Goal: Transaction & Acquisition: Subscribe to service/newsletter

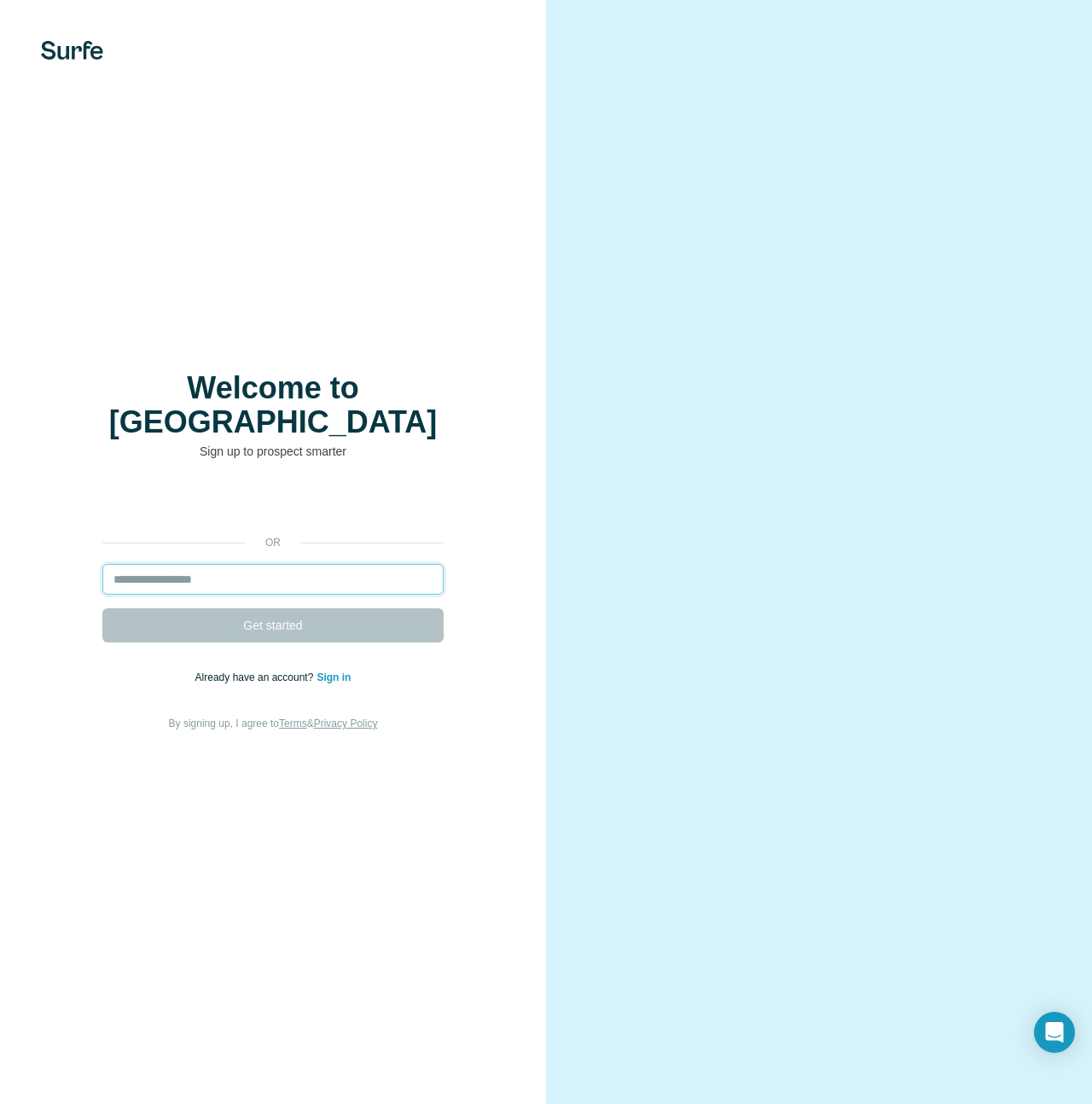
click at [306, 564] on input "email" at bounding box center [273, 579] width 341 height 31
type input "**********"
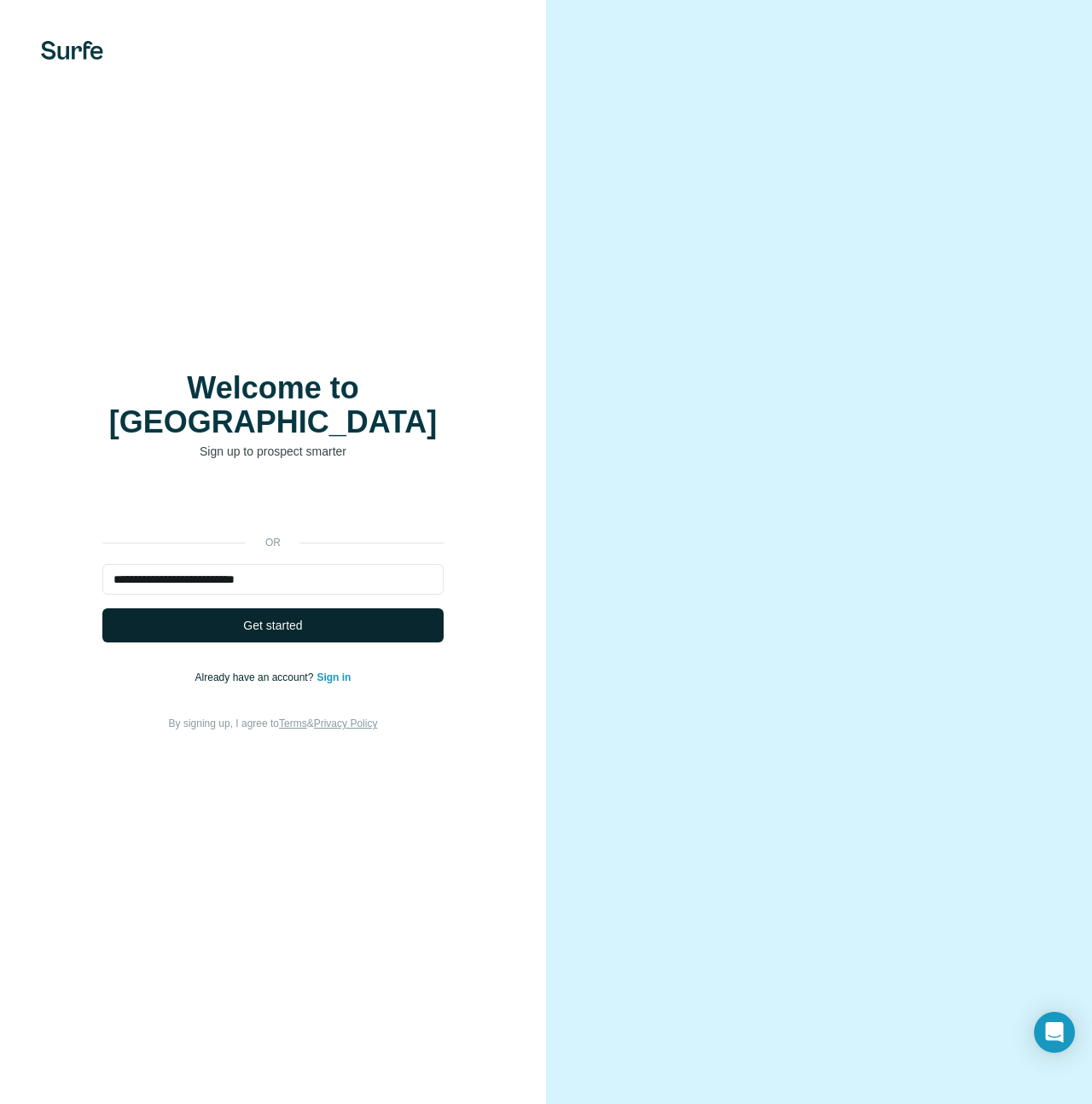
click at [321, 613] on button "Get started" at bounding box center [273, 625] width 341 height 34
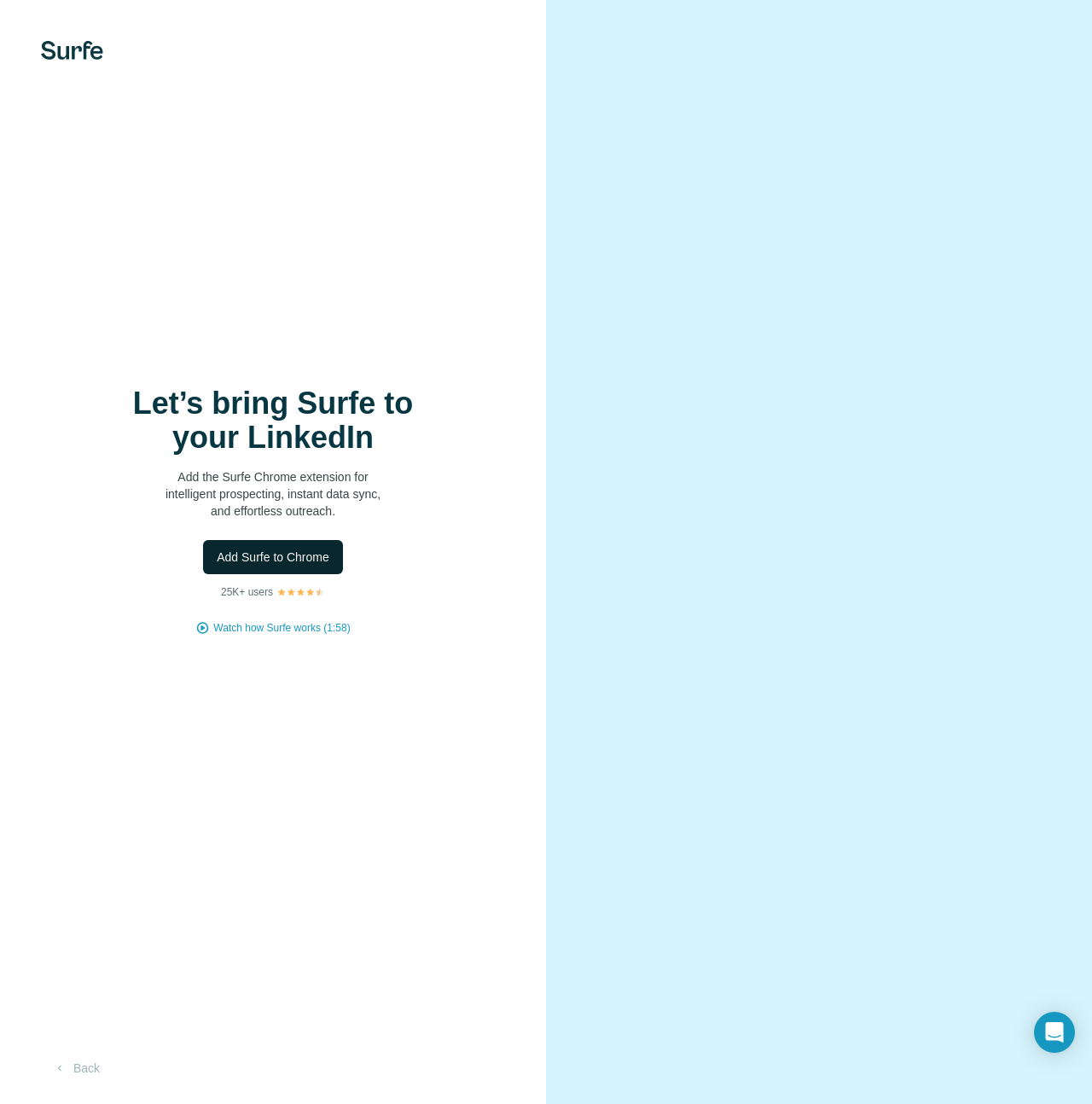
click at [303, 559] on span "Add Surfe to Chrome" at bounding box center [273, 557] width 112 height 17
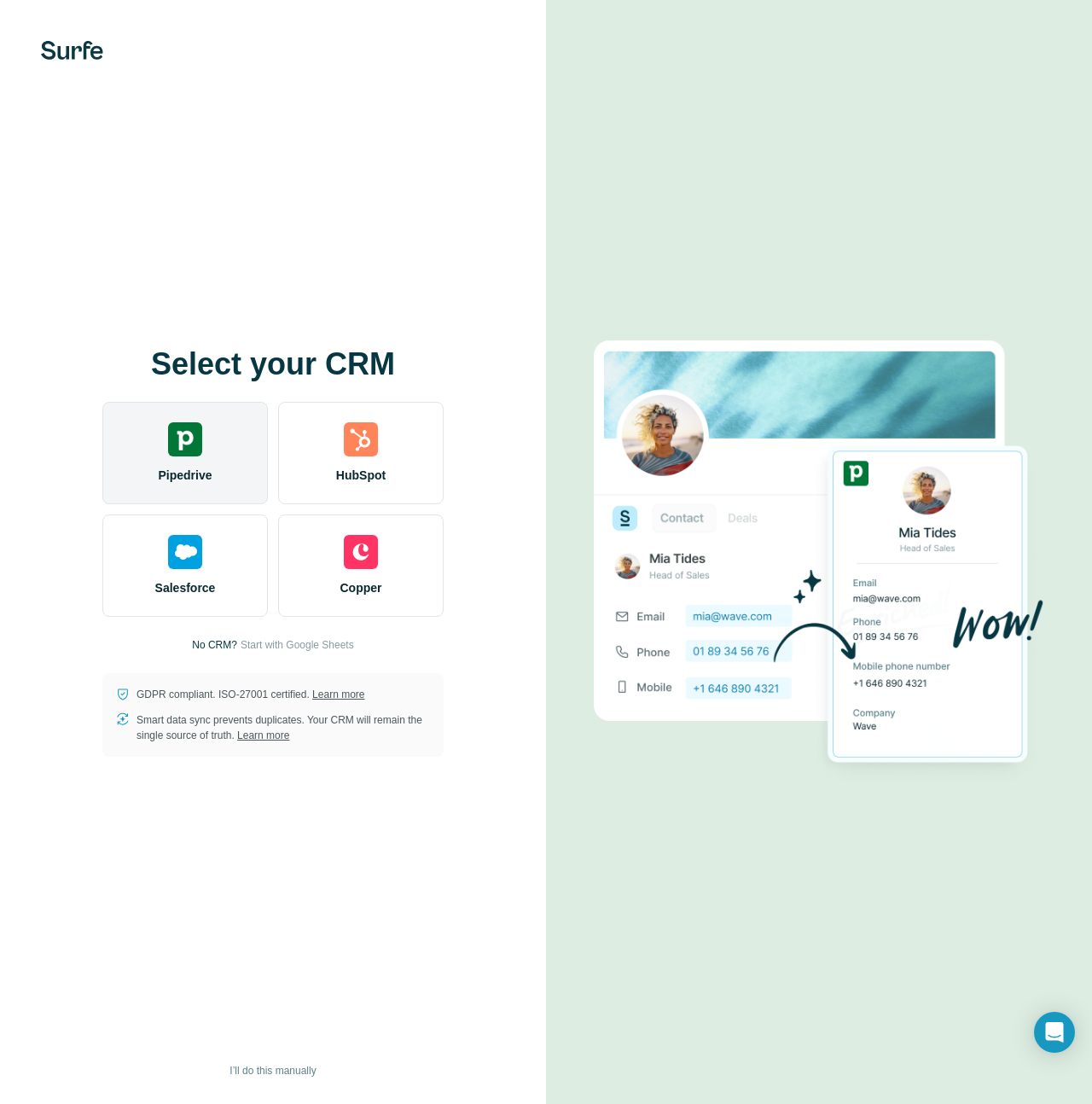
click at [205, 450] on div "Pipedrive" at bounding box center [185, 453] width 165 height 102
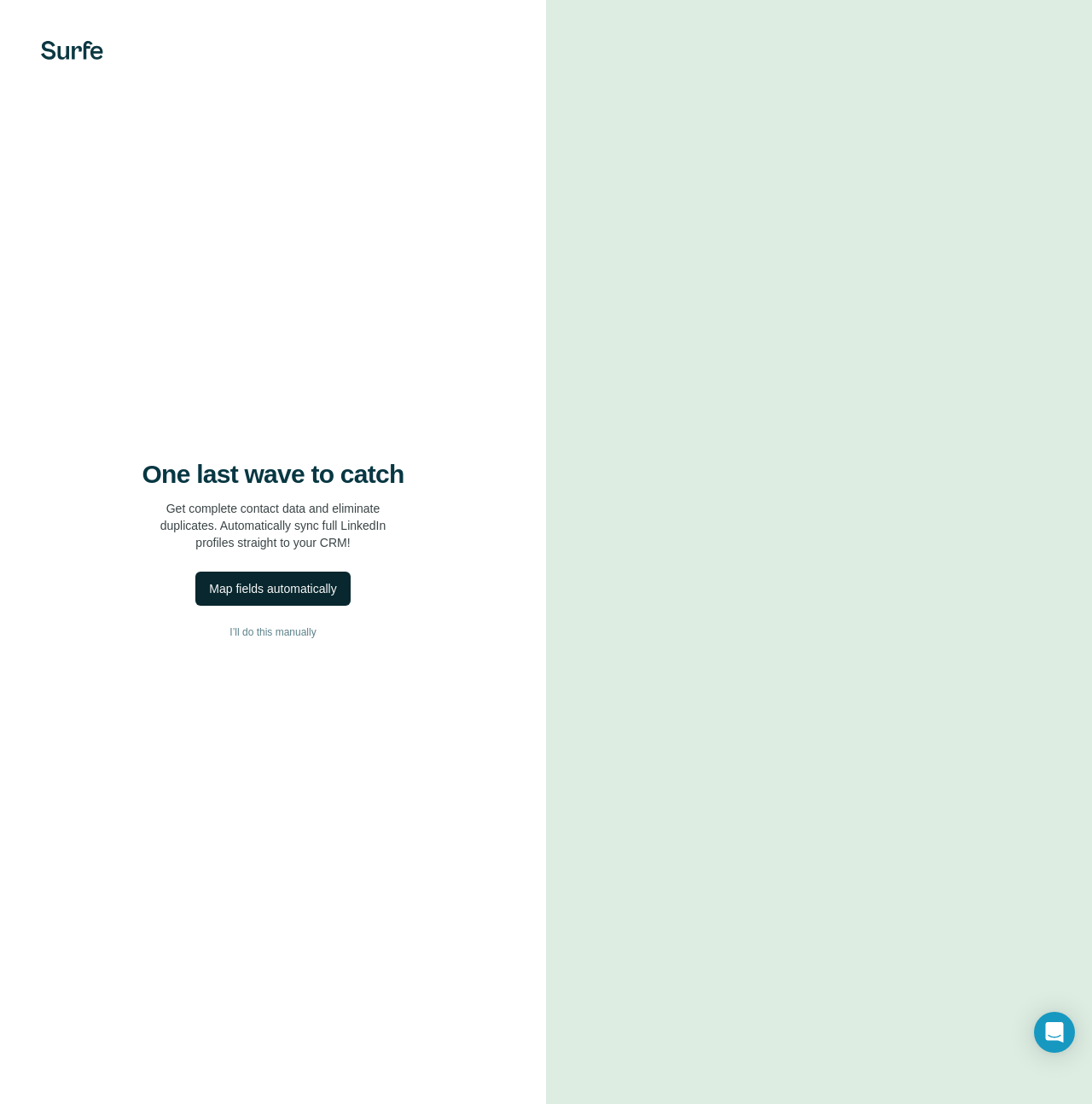
click at [304, 593] on div "Map fields automatically" at bounding box center [272, 588] width 127 height 17
